Goal: Task Accomplishment & Management: Use online tool/utility

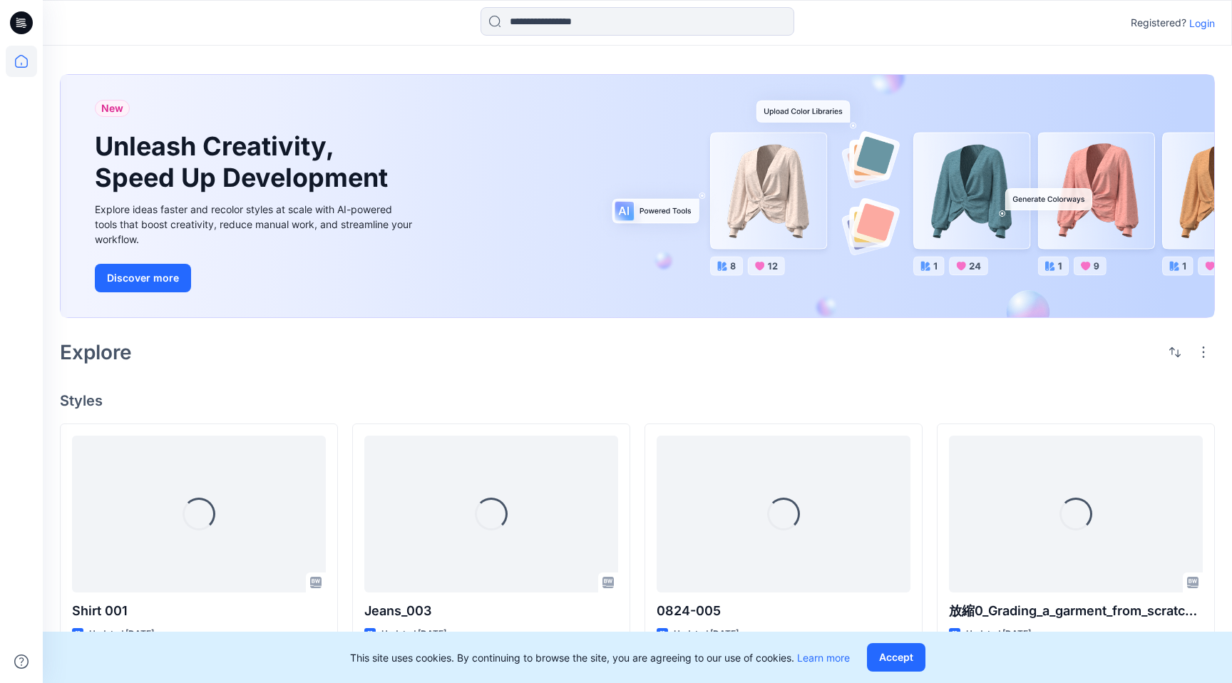
click at [1208, 28] on p "Login" at bounding box center [1202, 23] width 26 height 15
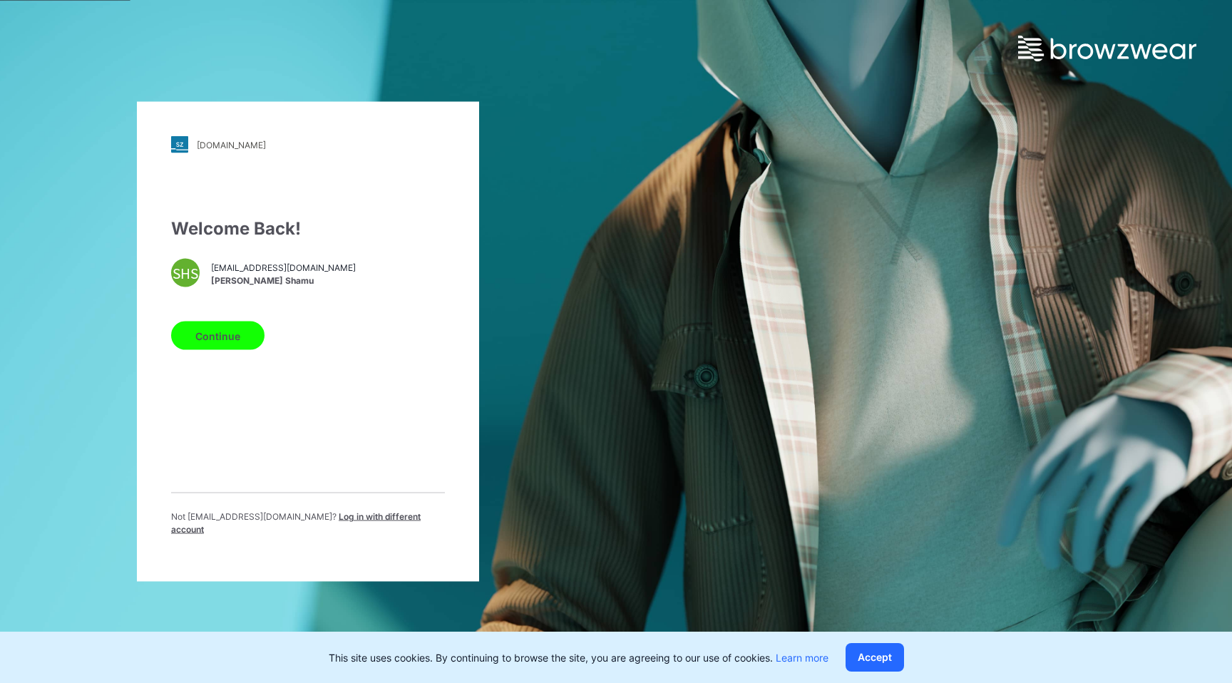
click at [246, 350] on button "Continue" at bounding box center [217, 335] width 93 height 29
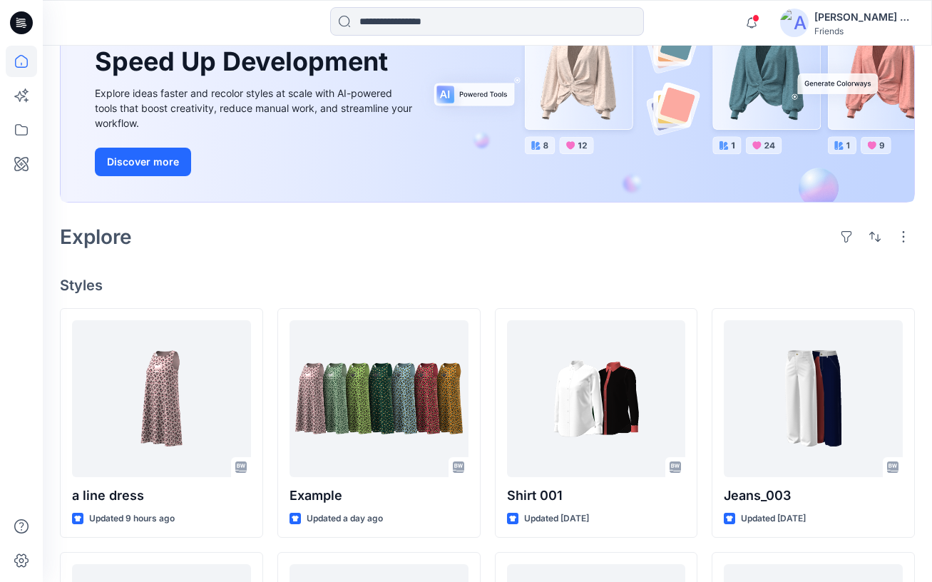
scroll to position [168, 0]
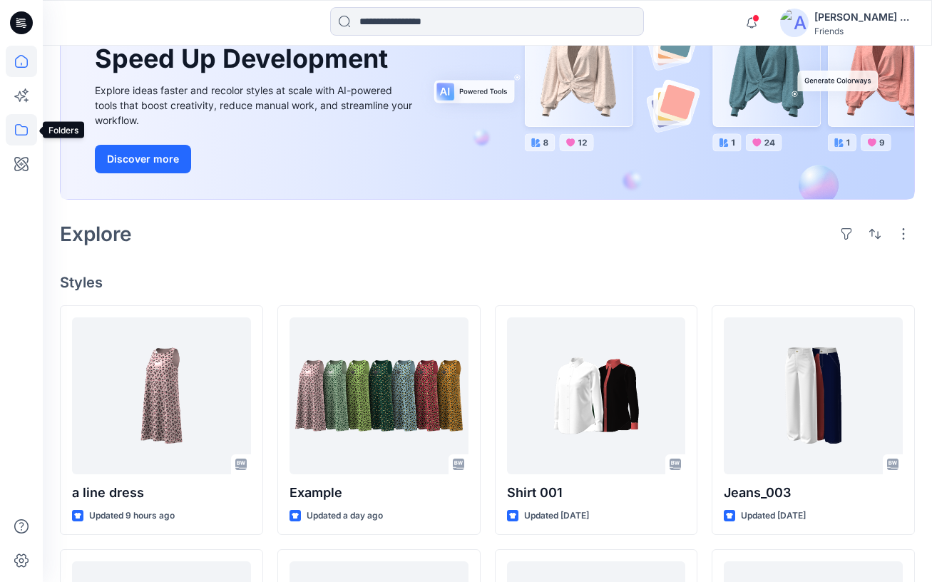
click at [16, 134] on icon at bounding box center [21, 129] width 13 height 11
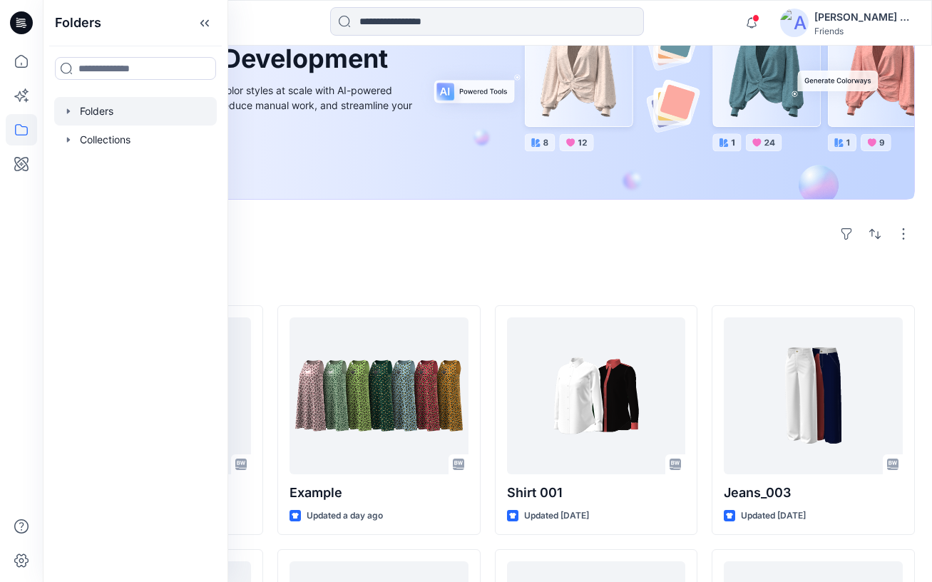
click at [114, 115] on div at bounding box center [135, 111] width 163 height 29
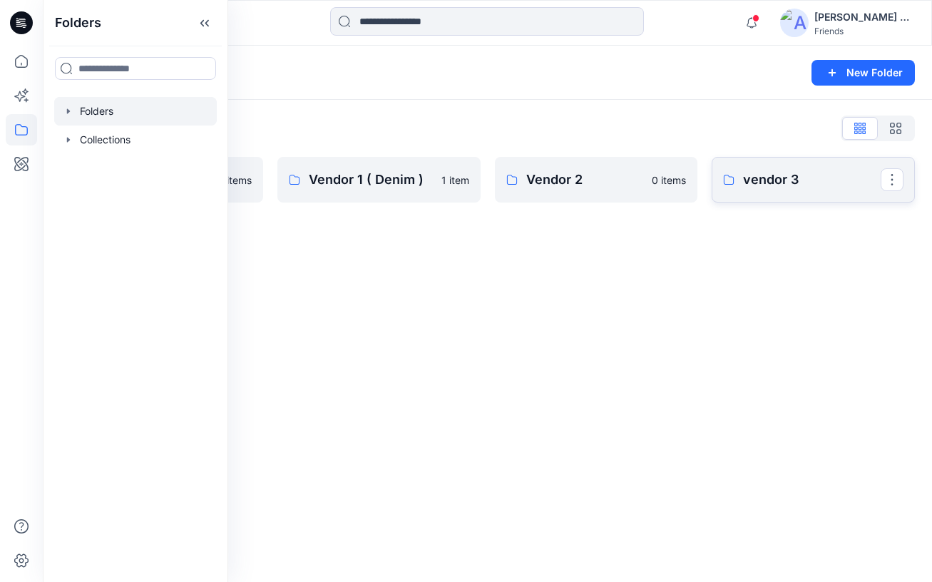
click at [772, 193] on link "vendor 3" at bounding box center [812, 180] width 203 height 46
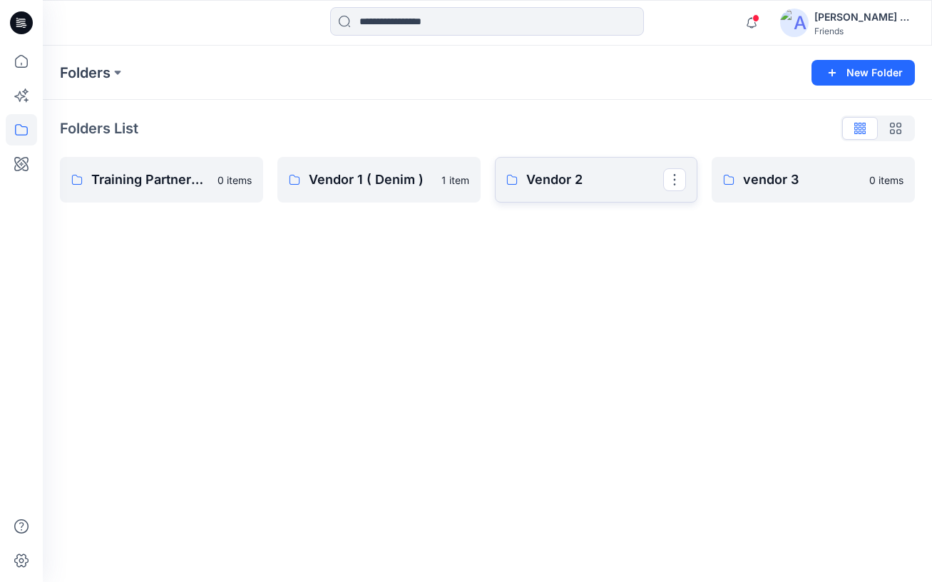
click at [631, 186] on p "Vendor 2" at bounding box center [595, 180] width 138 height 20
click at [396, 173] on p "Vendor 1 ( Denim )" at bounding box center [378, 180] width 138 height 20
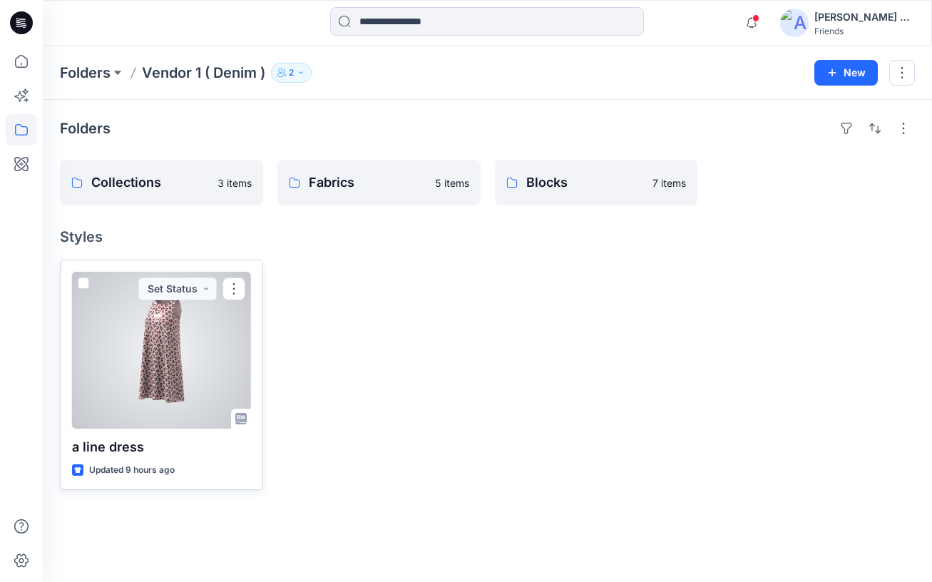
click at [83, 282] on span at bounding box center [83, 282] width 11 height 11
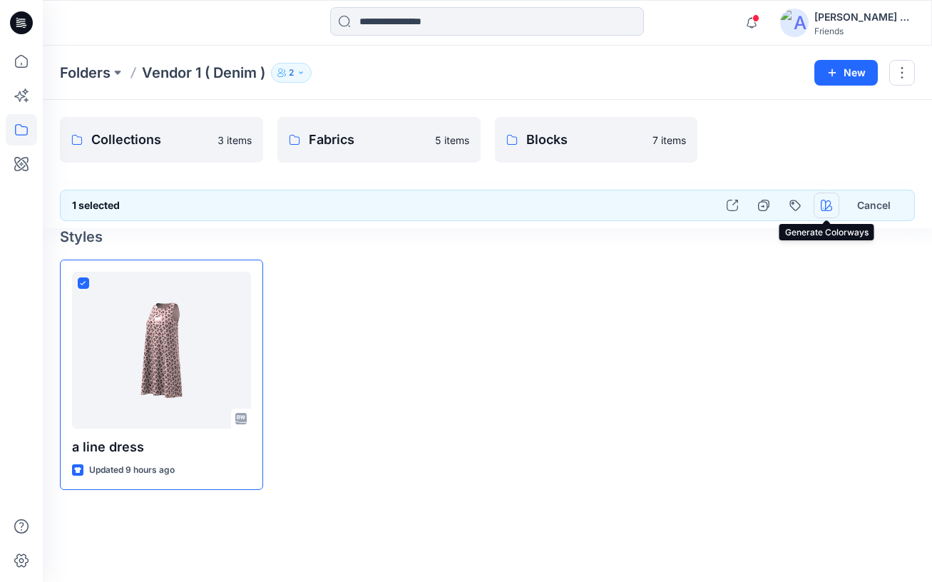
click at [819, 211] on button "button" at bounding box center [826, 205] width 26 height 26
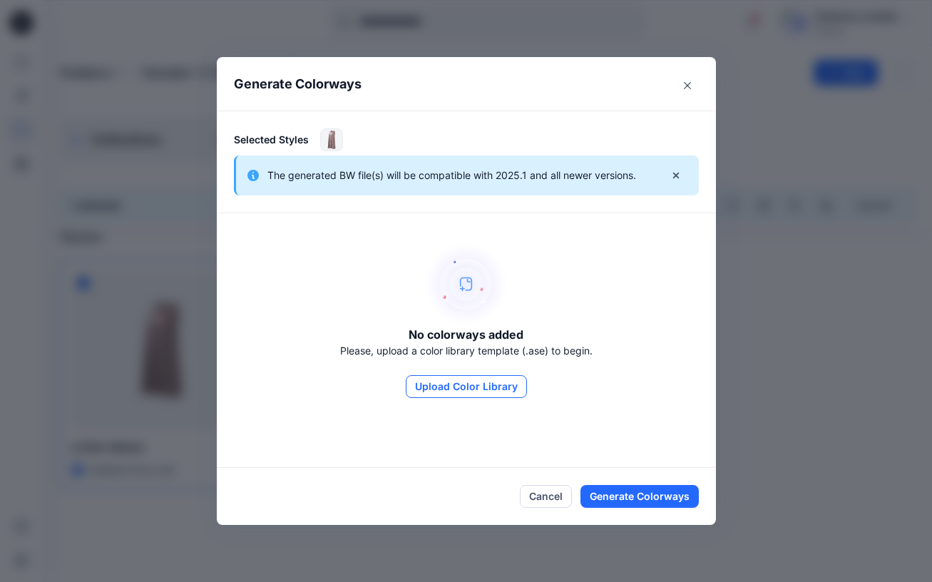
click at [455, 388] on button "Upload Color Library" at bounding box center [466, 386] width 121 height 23
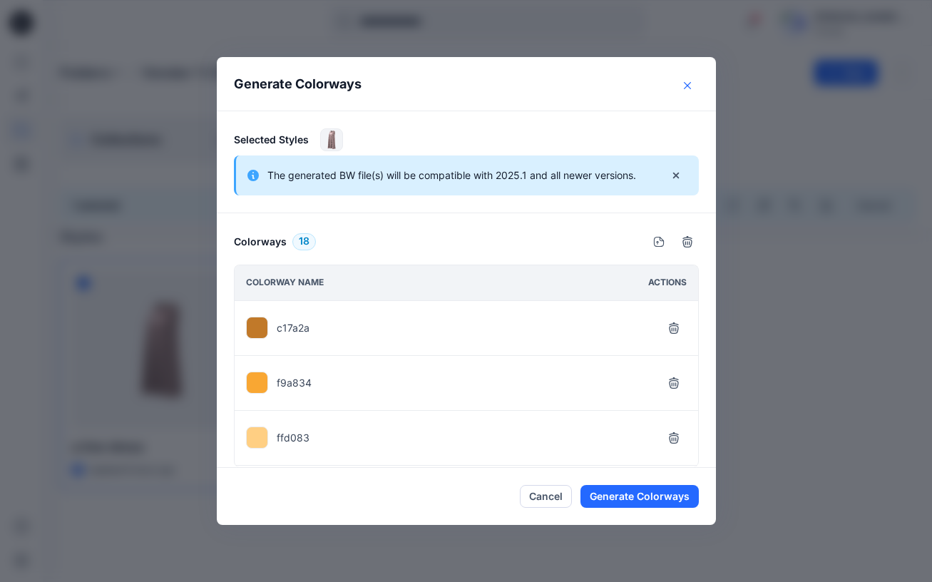
click at [690, 86] on icon "Close" at bounding box center [687, 85] width 7 height 7
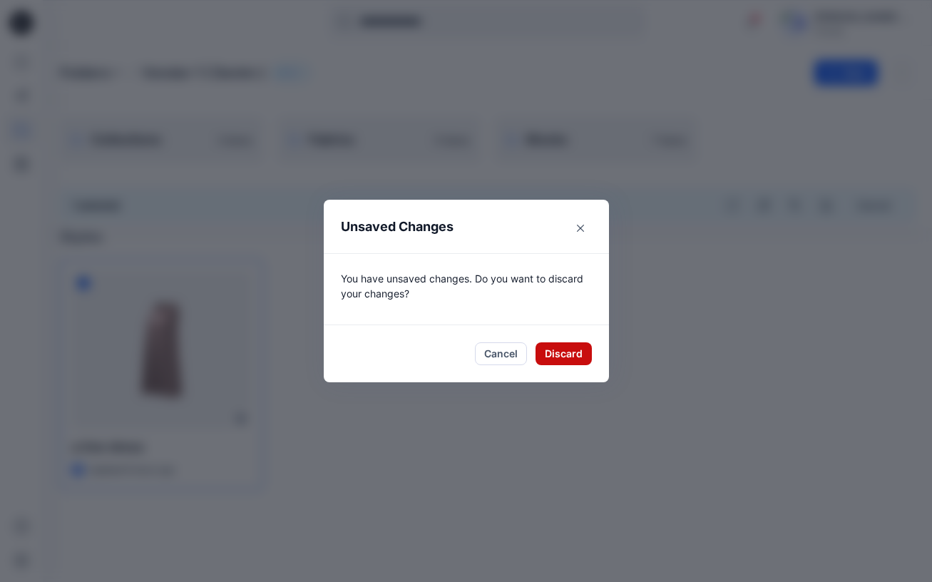
click at [561, 349] on button "Discard" at bounding box center [563, 353] width 56 height 23
